Goal: Answer question/provide support

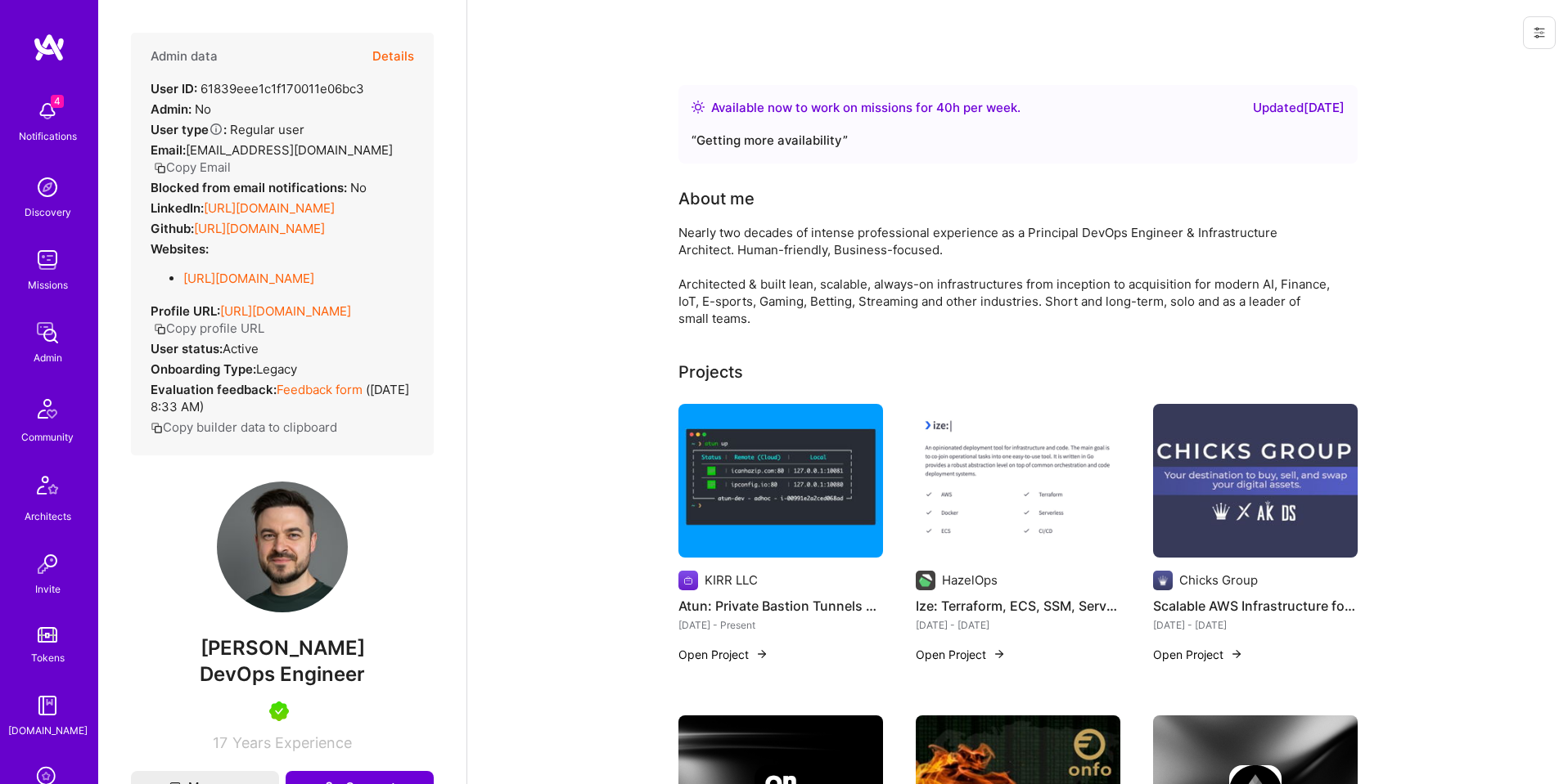
click at [405, 51] on button "Details" at bounding box center [393, 57] width 41 height 48
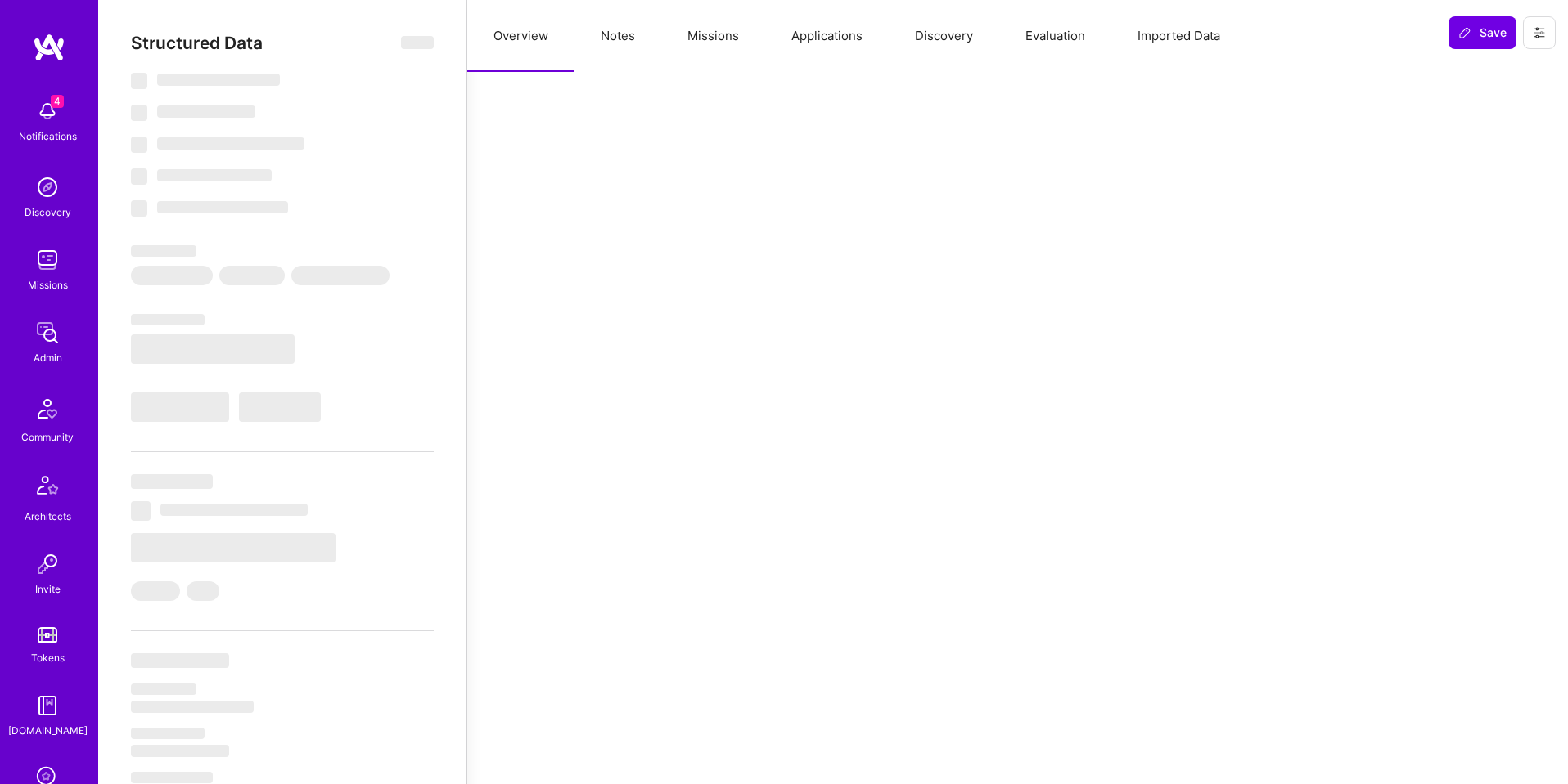
select select "Right Now"
select select "5"
select select "7"
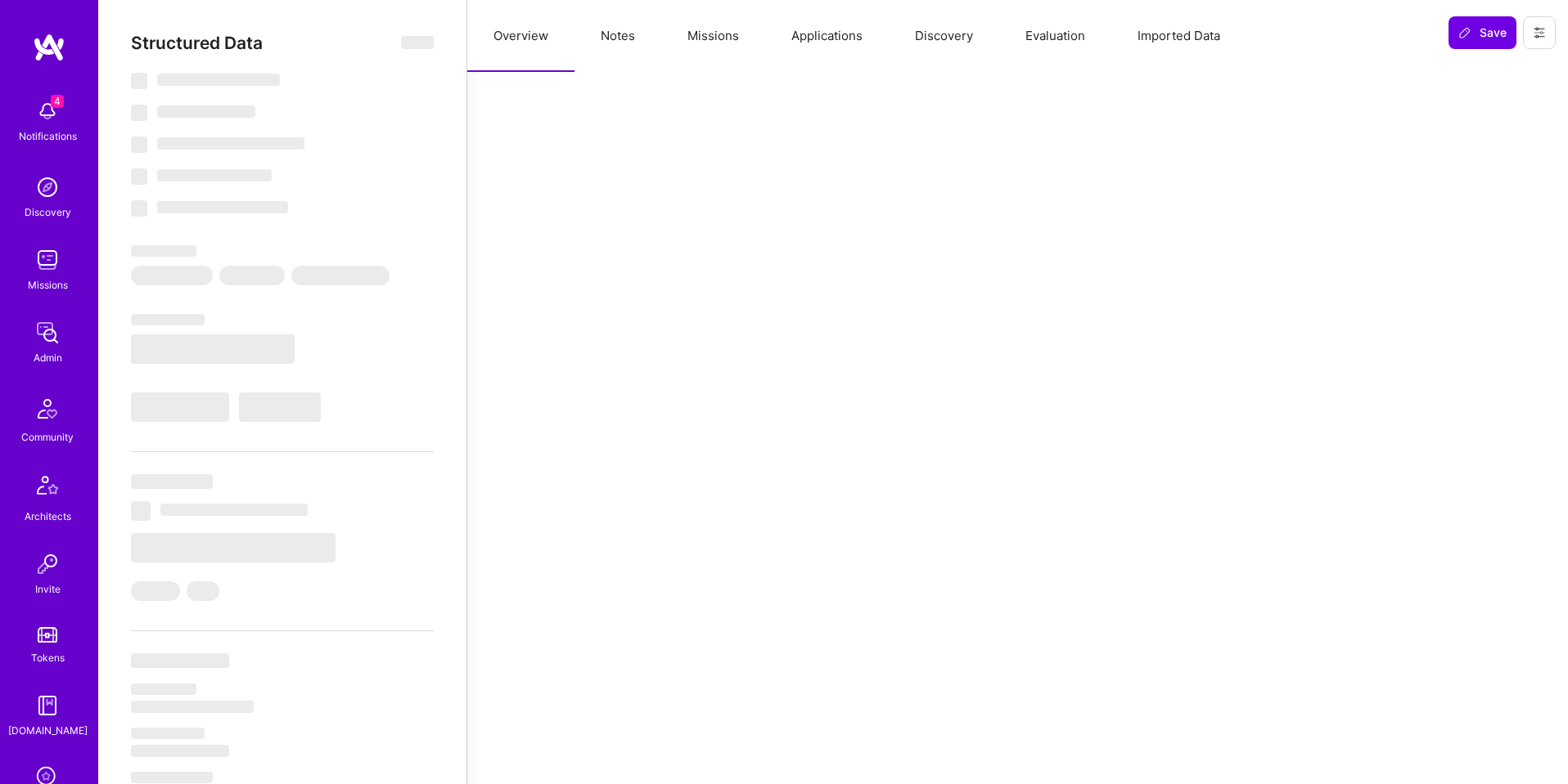
select select "US"
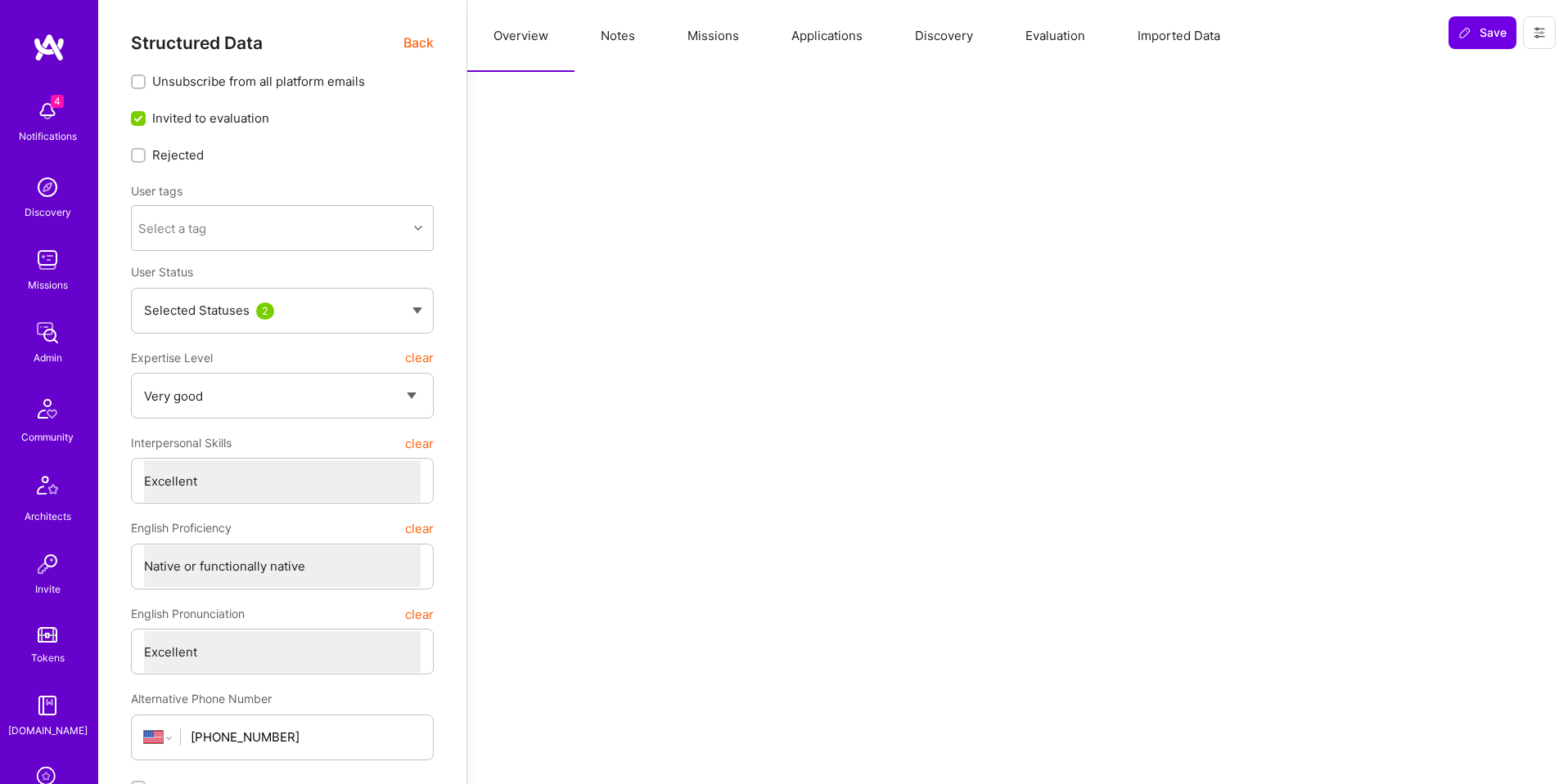
click at [841, 42] on button "Applications" at bounding box center [827, 36] width 123 height 72
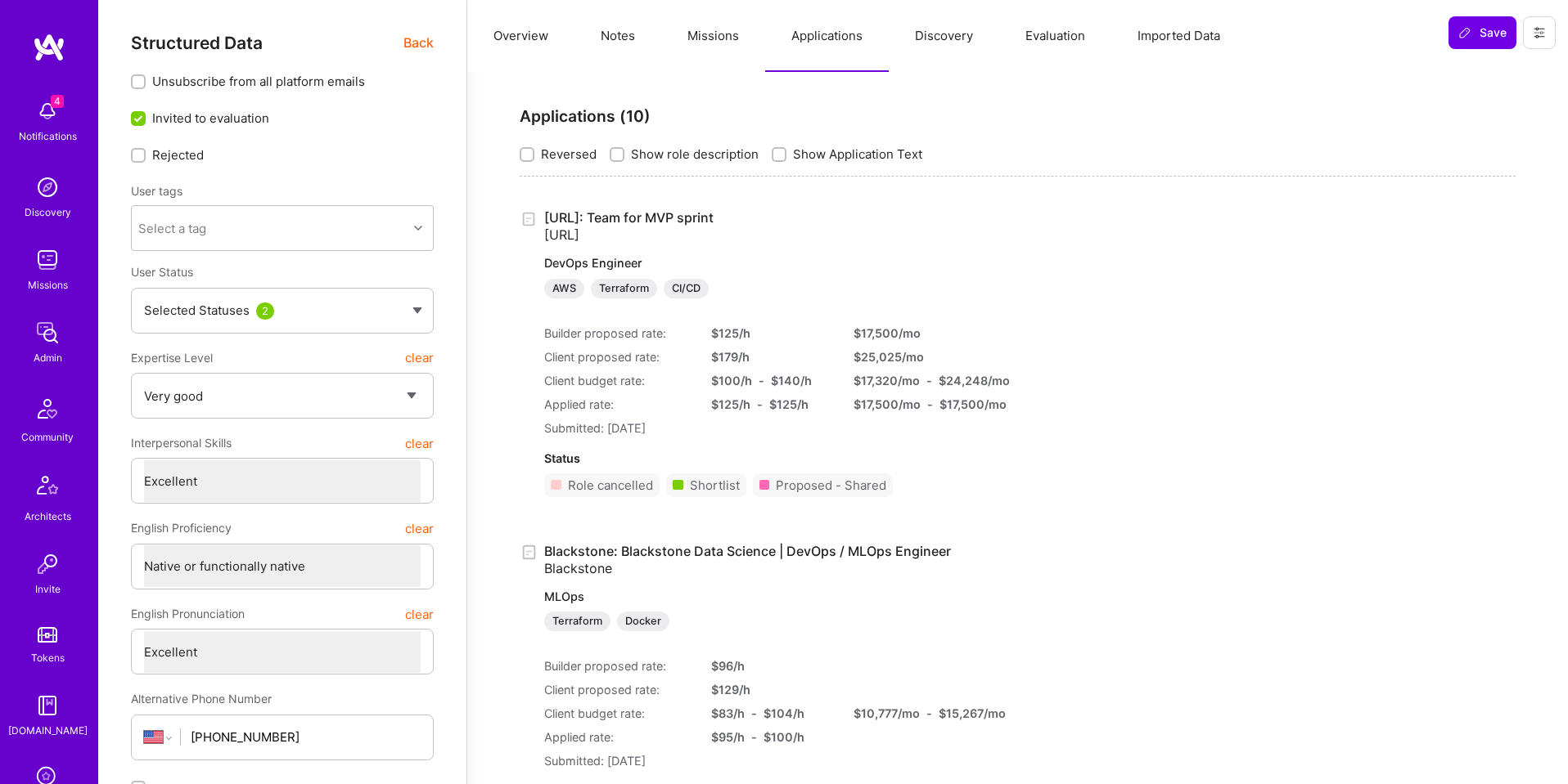
scroll to position [260, 0]
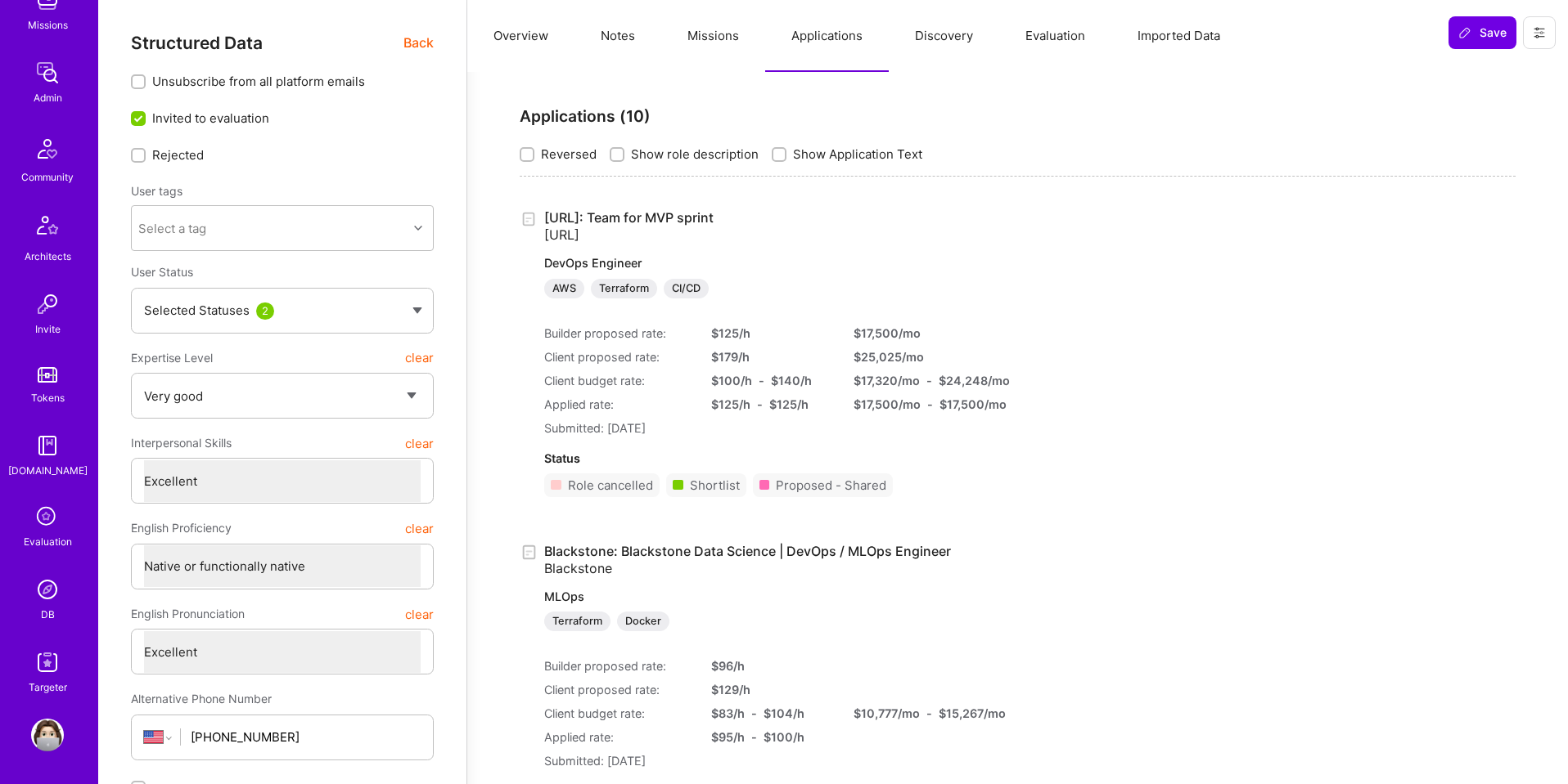
click at [35, 603] on img at bounding box center [48, 590] width 33 height 33
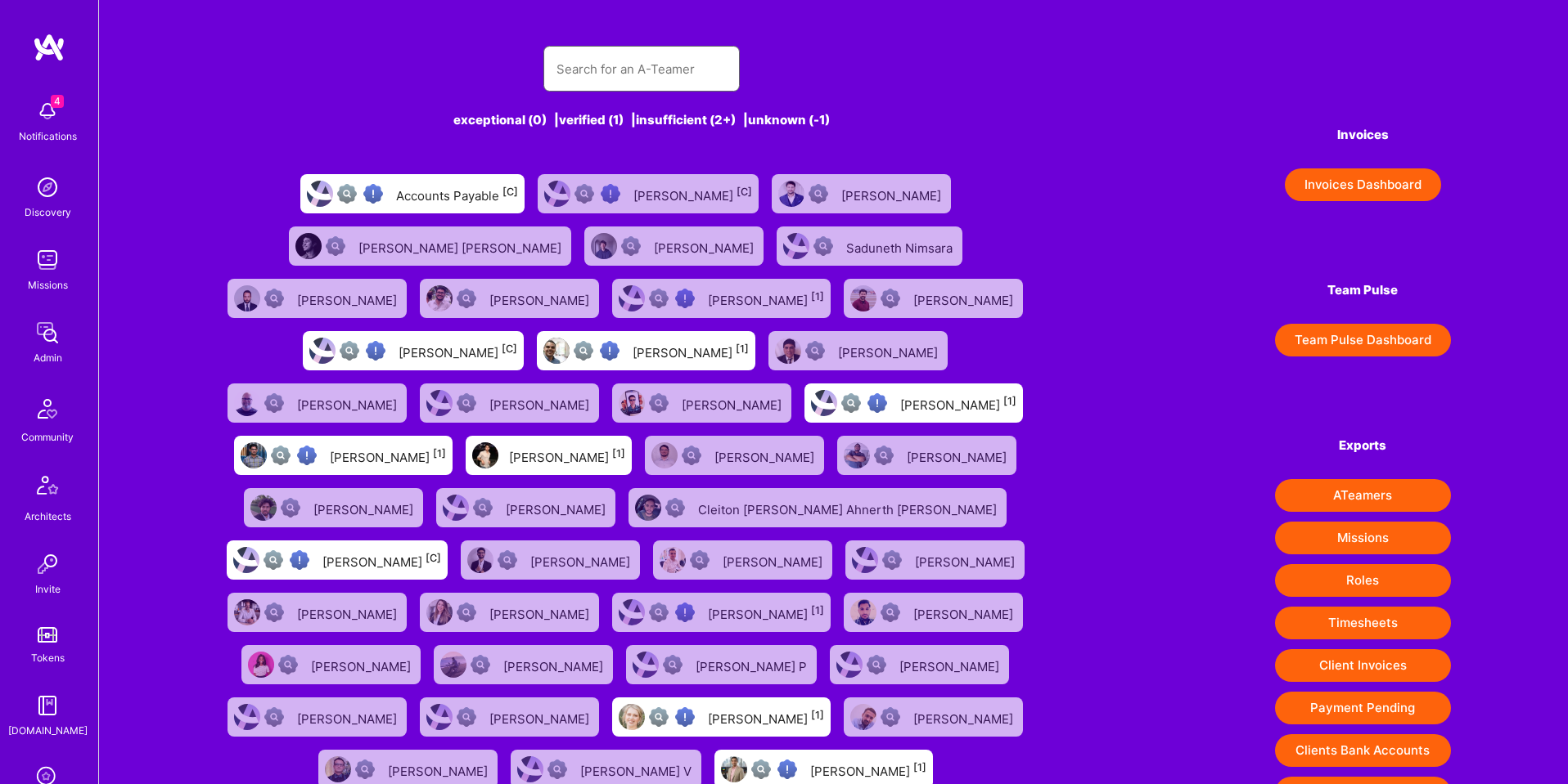
click at [574, 72] on input "text" at bounding box center [641, 69] width 170 height 41
paste input "[EMAIL_ADDRESS][DOMAIN_NAME]"
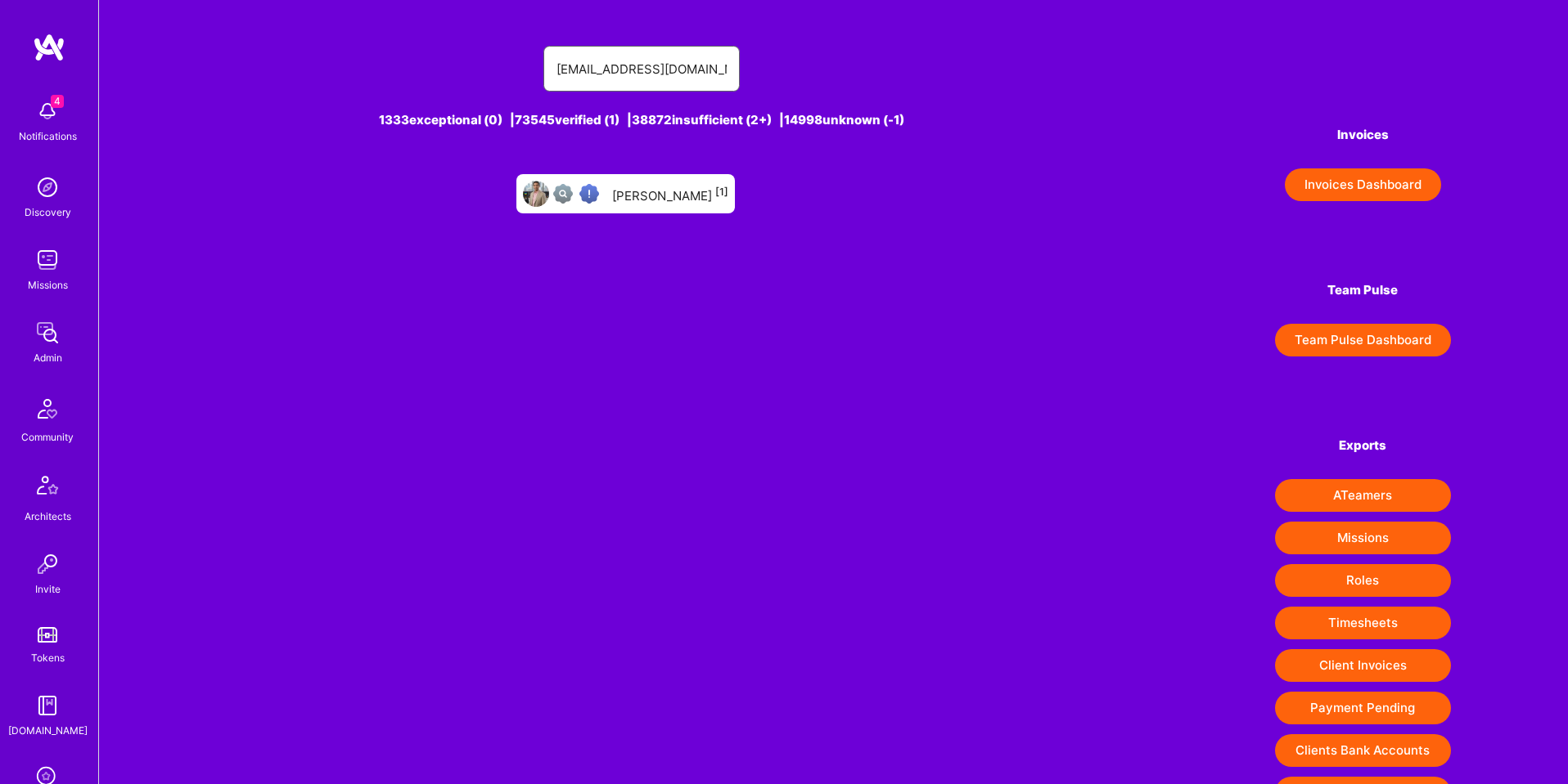
type input "[EMAIL_ADDRESS][DOMAIN_NAME]"
click at [640, 198] on div "[PERSON_NAME] [1]" at bounding box center [670, 193] width 116 height 21
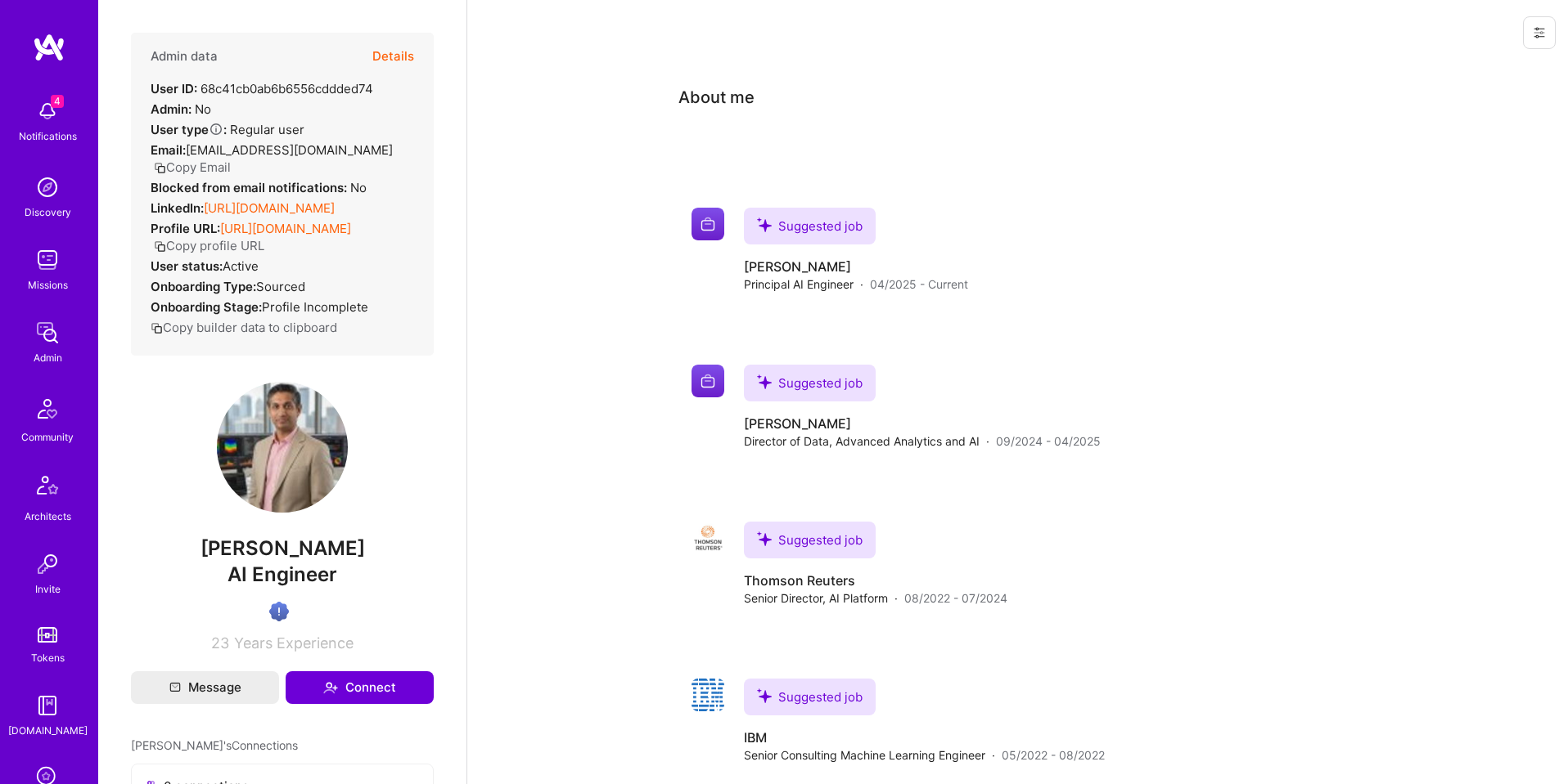
click at [390, 51] on button "Details" at bounding box center [393, 57] width 41 height 48
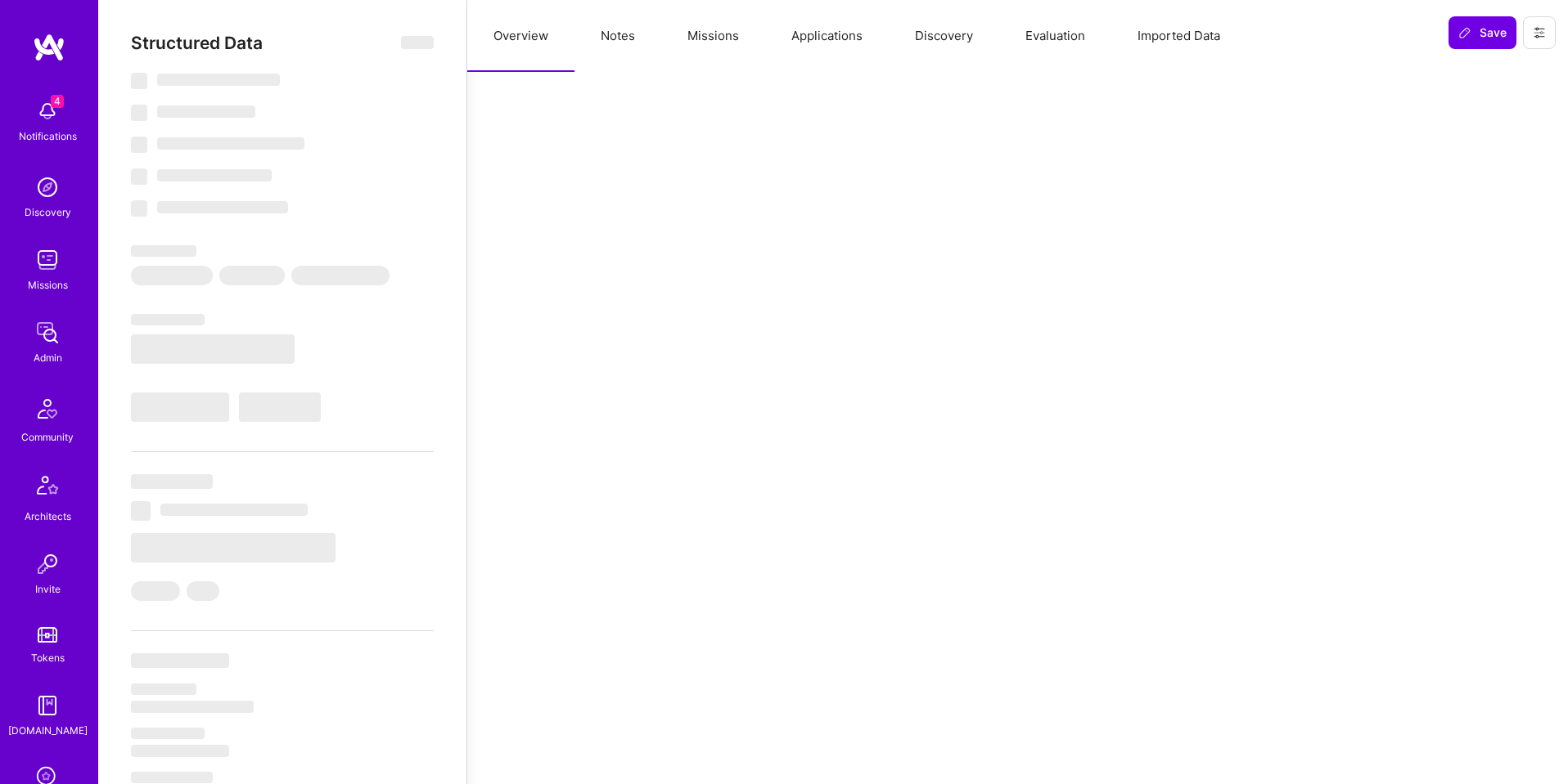
type textarea "x"
select select "Verified"
select select "US"
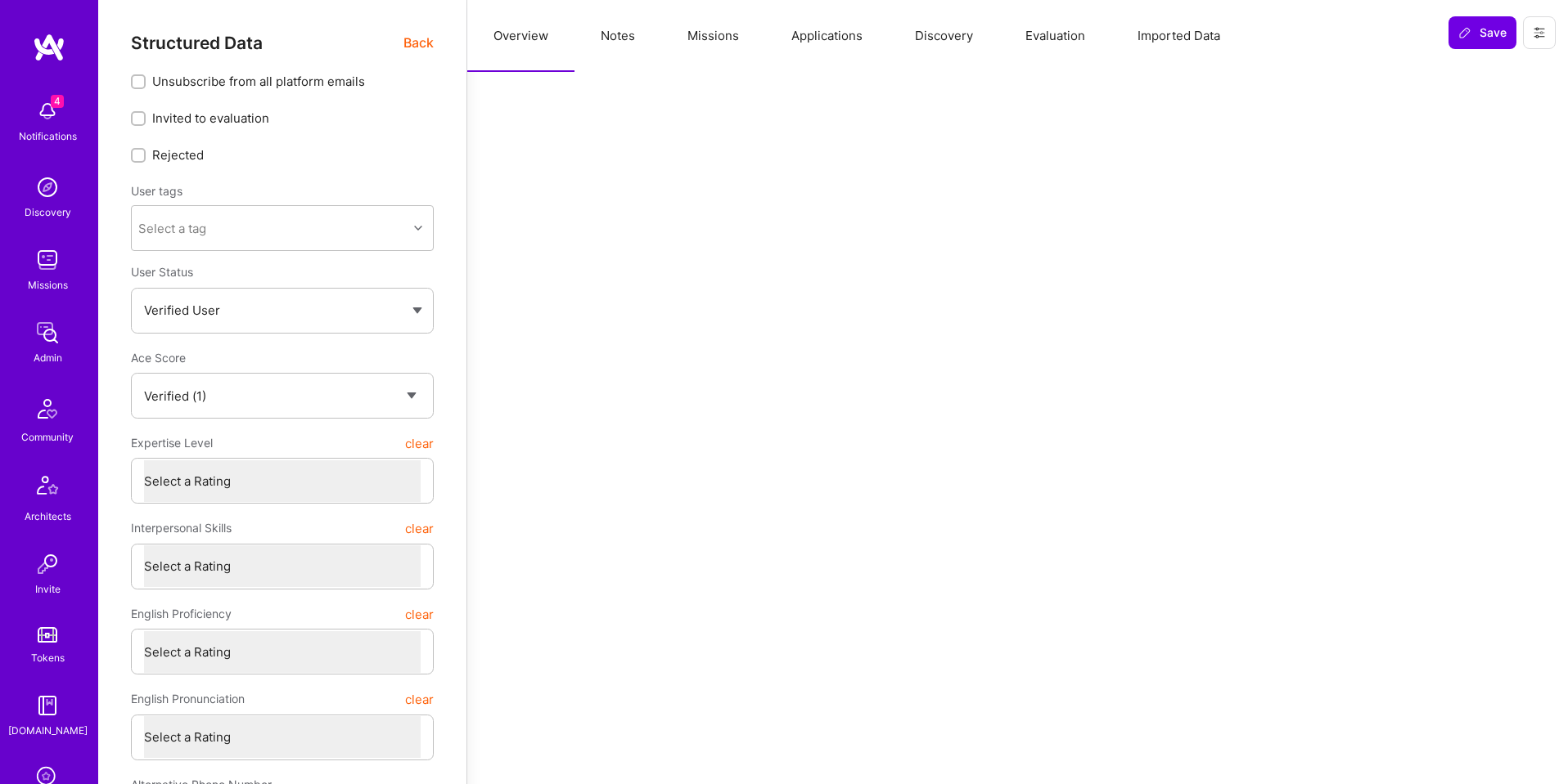
click at [820, 32] on button "Applications" at bounding box center [827, 36] width 123 height 72
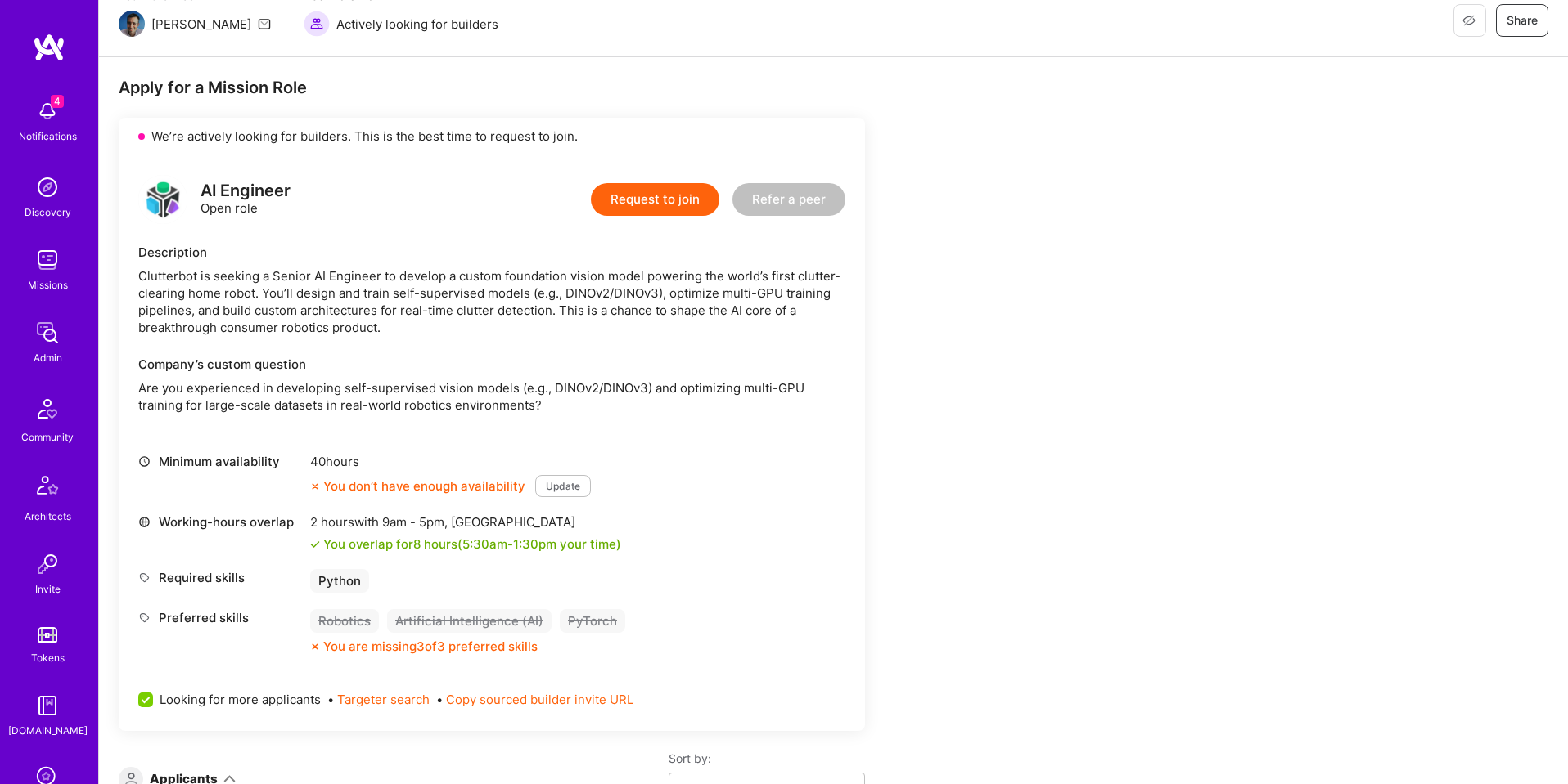
scroll to position [238, 0]
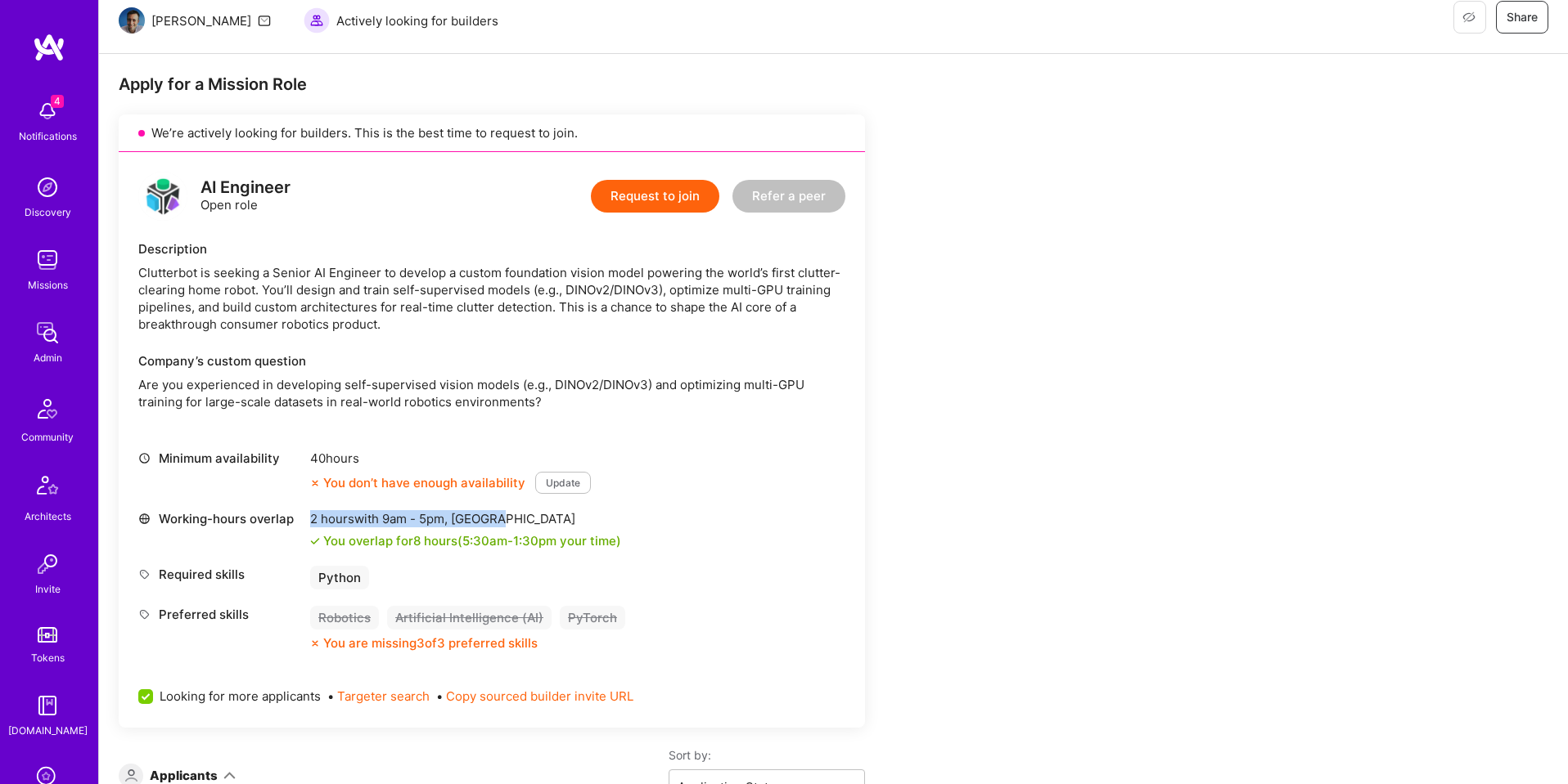
drag, startPoint x: 312, startPoint y: 517, endPoint x: 572, endPoint y: 527, distance: 260.2
click at [572, 527] on div "2 hours with 9am - 5pm , Kolkata" at bounding box center [465, 518] width 311 height 17
copy div "2 hours with 9am - 5pm , Kolkata"
